Goal: Information Seeking & Learning: Learn about a topic

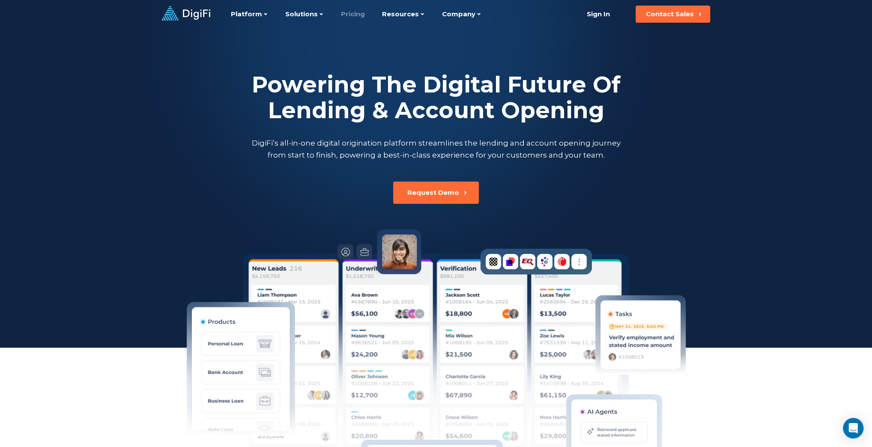
click at [350, 15] on link "Pricing" at bounding box center [353, 14] width 24 height 28
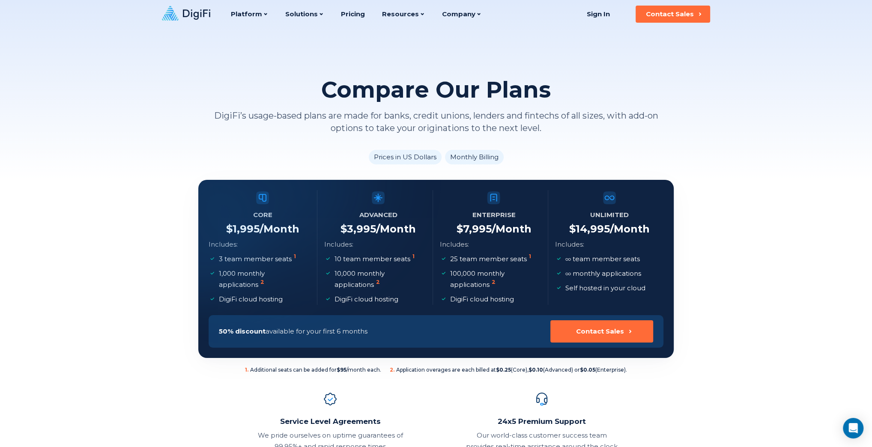
click at [423, 153] on li "Prices in US Dollars" at bounding box center [405, 157] width 73 height 15
click at [619, 154] on ul "Prices in US Dollars Monthly Billing" at bounding box center [436, 157] width 476 height 15
drag, startPoint x: 378, startPoint y: 371, endPoint x: 334, endPoint y: 370, distance: 43.7
click at [334, 370] on span "1 . Additional seats can be added for $95 /month each." at bounding box center [313, 370] width 136 height 7
click at [419, 372] on span "2 . Application overages are each billed at $0.25 (Core), $0.10 (Advanced) or $…" at bounding box center [508, 370] width 237 height 7
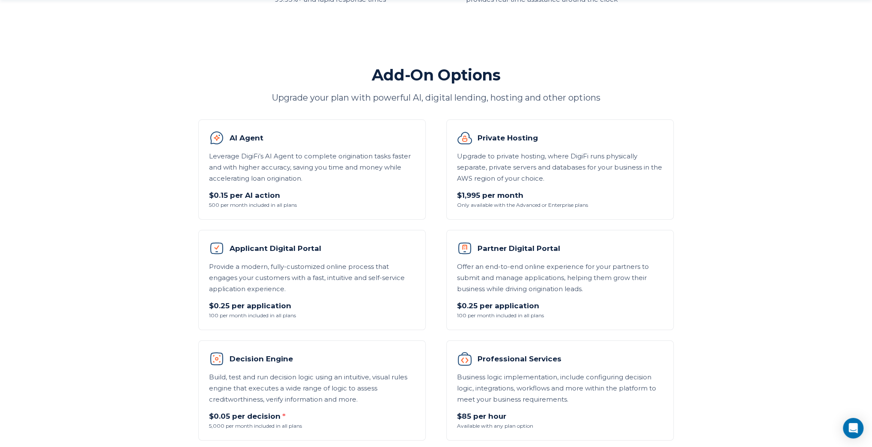
scroll to position [457, 0]
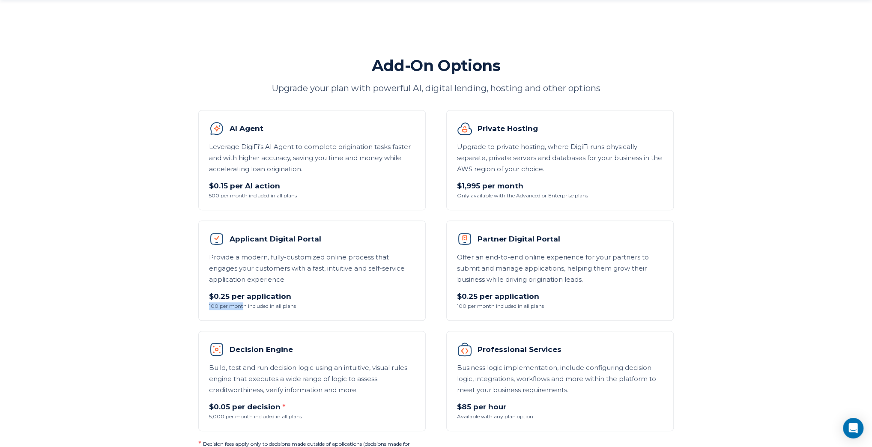
drag, startPoint x: 207, startPoint y: 306, endPoint x: 243, endPoint y: 302, distance: 36.1
click at [243, 302] on li "Applicant Digital Portal Provide a modern, fully-customized online process that…" at bounding box center [311, 271] width 227 height 100
click at [330, 298] on p "$0.25 per application" at bounding box center [312, 296] width 206 height 12
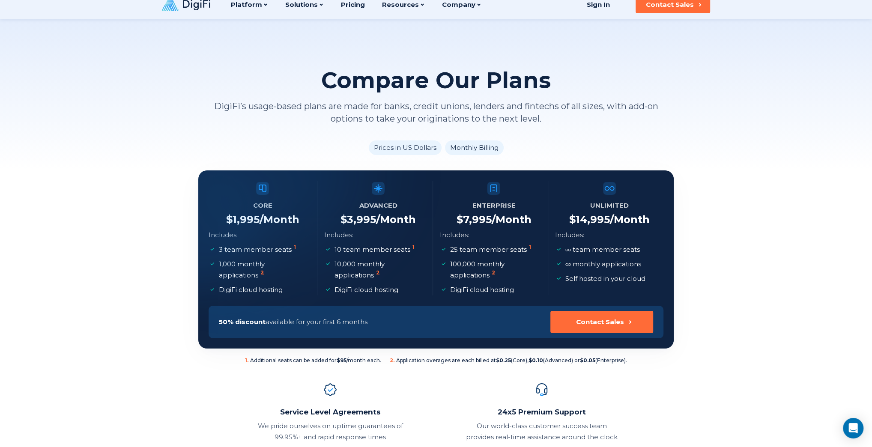
scroll to position [0, 0]
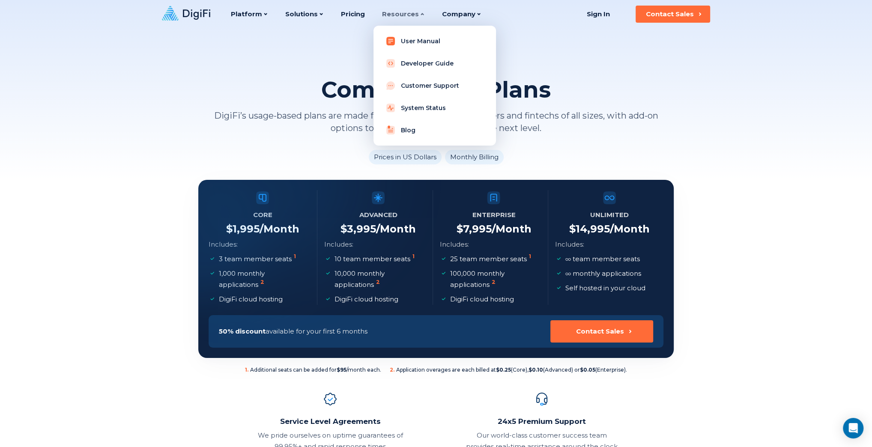
click at [408, 39] on link "User Manual" at bounding box center [434, 41] width 109 height 17
